Goal: Navigation & Orientation: Go to known website

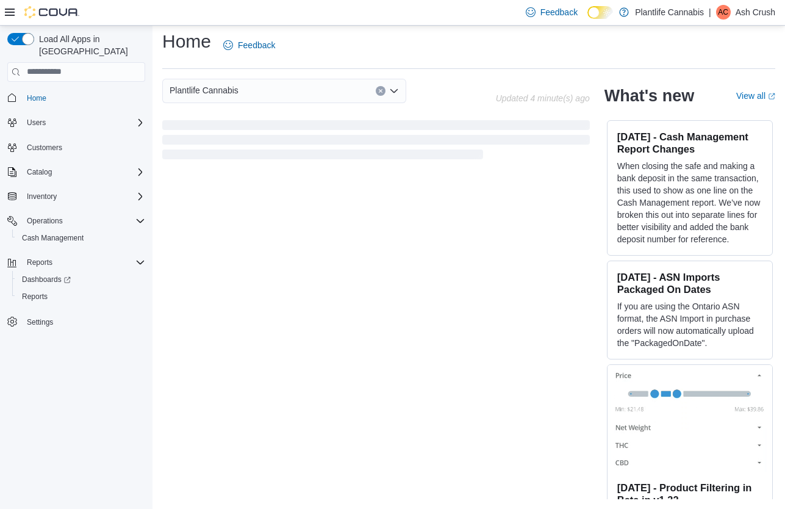
scroll to position [228, 0]
